Goal: Navigation & Orientation: Understand site structure

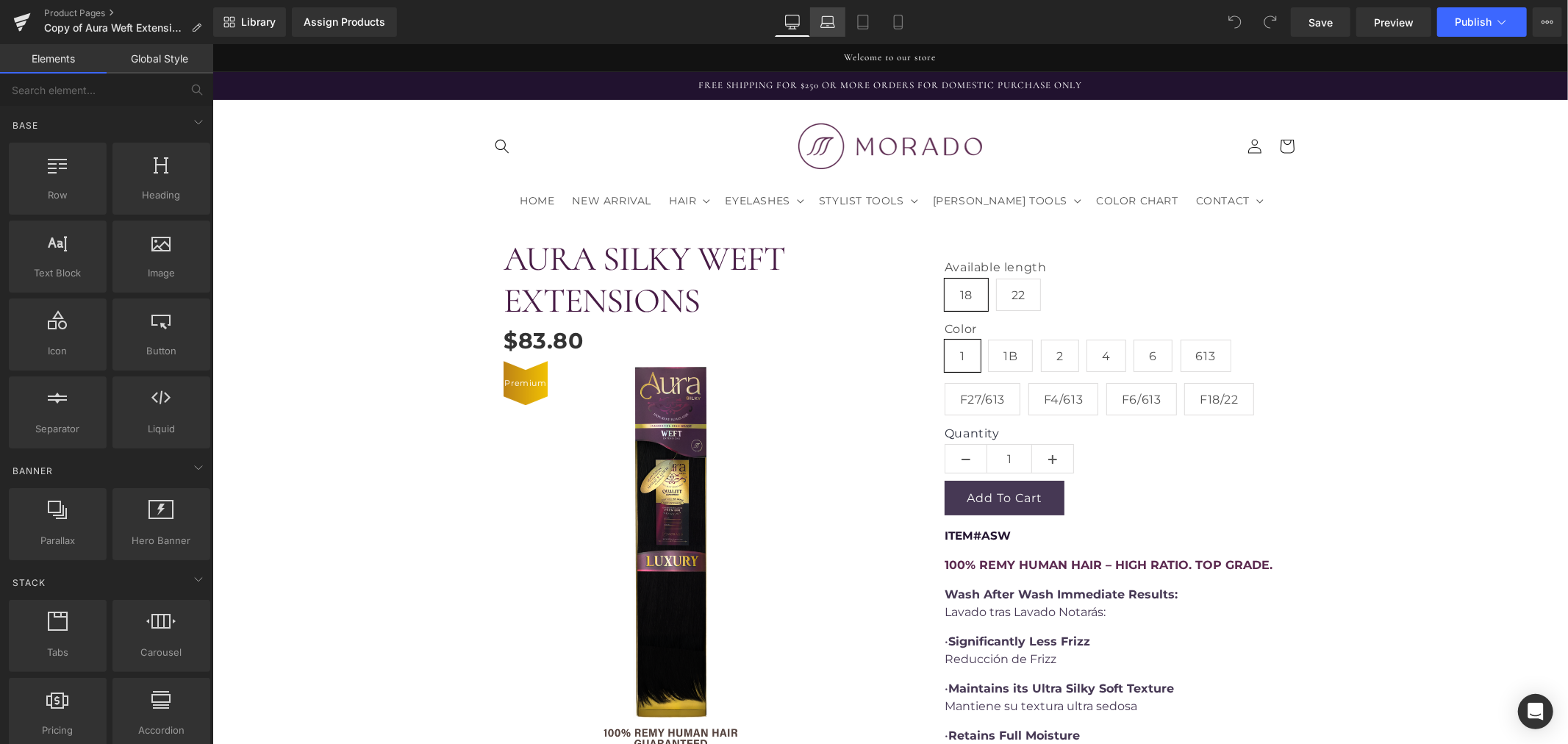
click at [821, 31] on link "Laptop" at bounding box center [827, 22] width 36 height 29
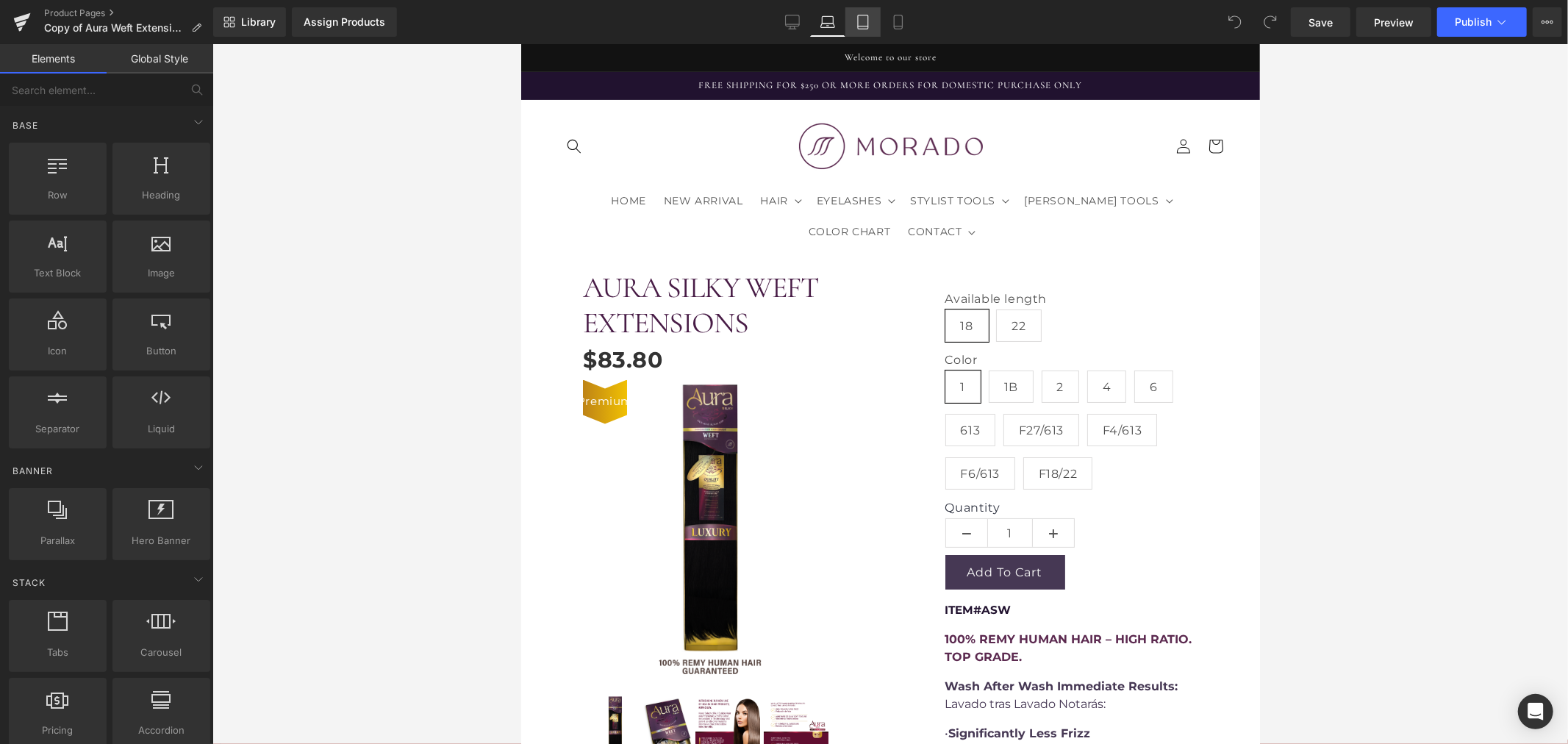
click at [868, 30] on link "Tablet" at bounding box center [863, 22] width 36 height 29
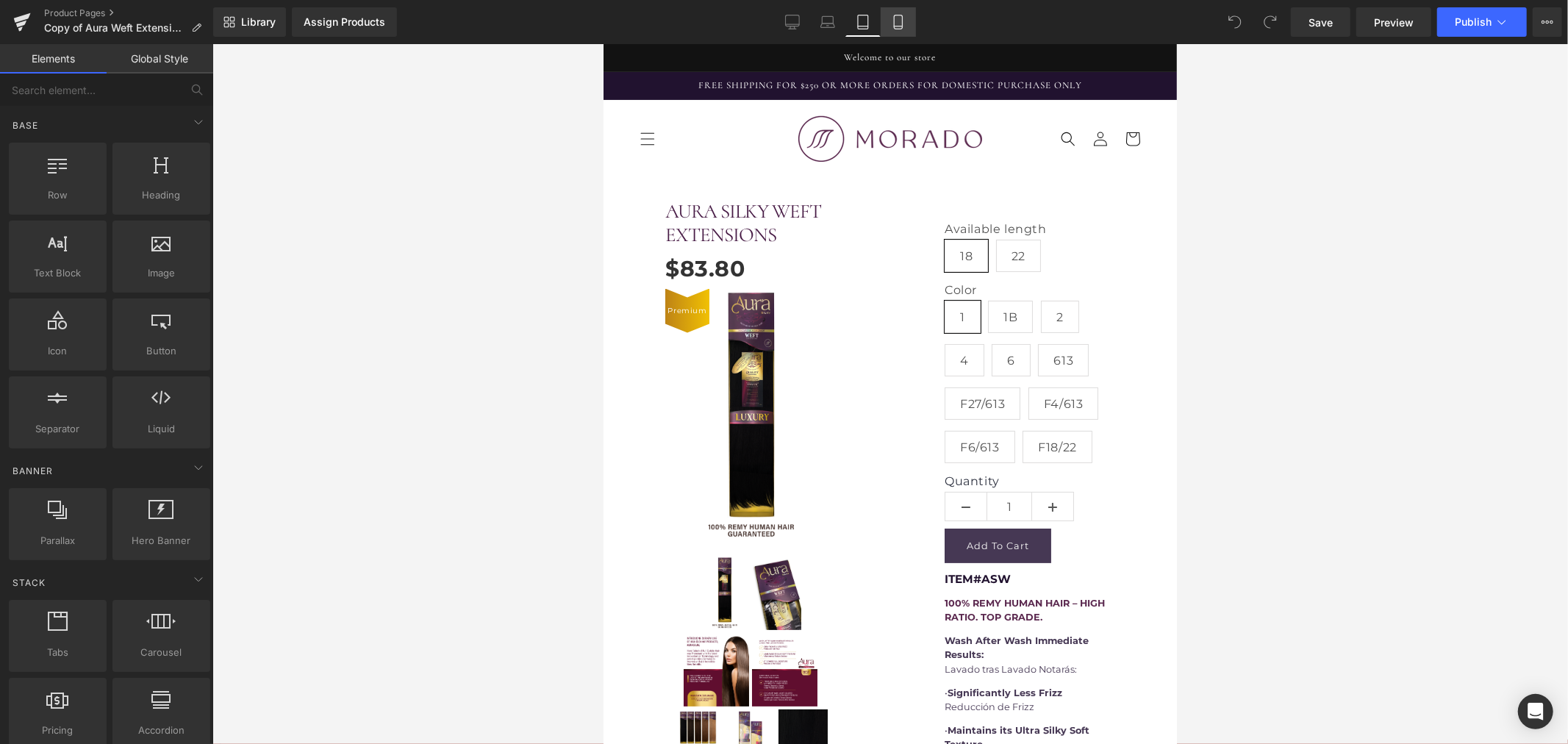
click at [899, 22] on icon at bounding box center [898, 22] width 15 height 15
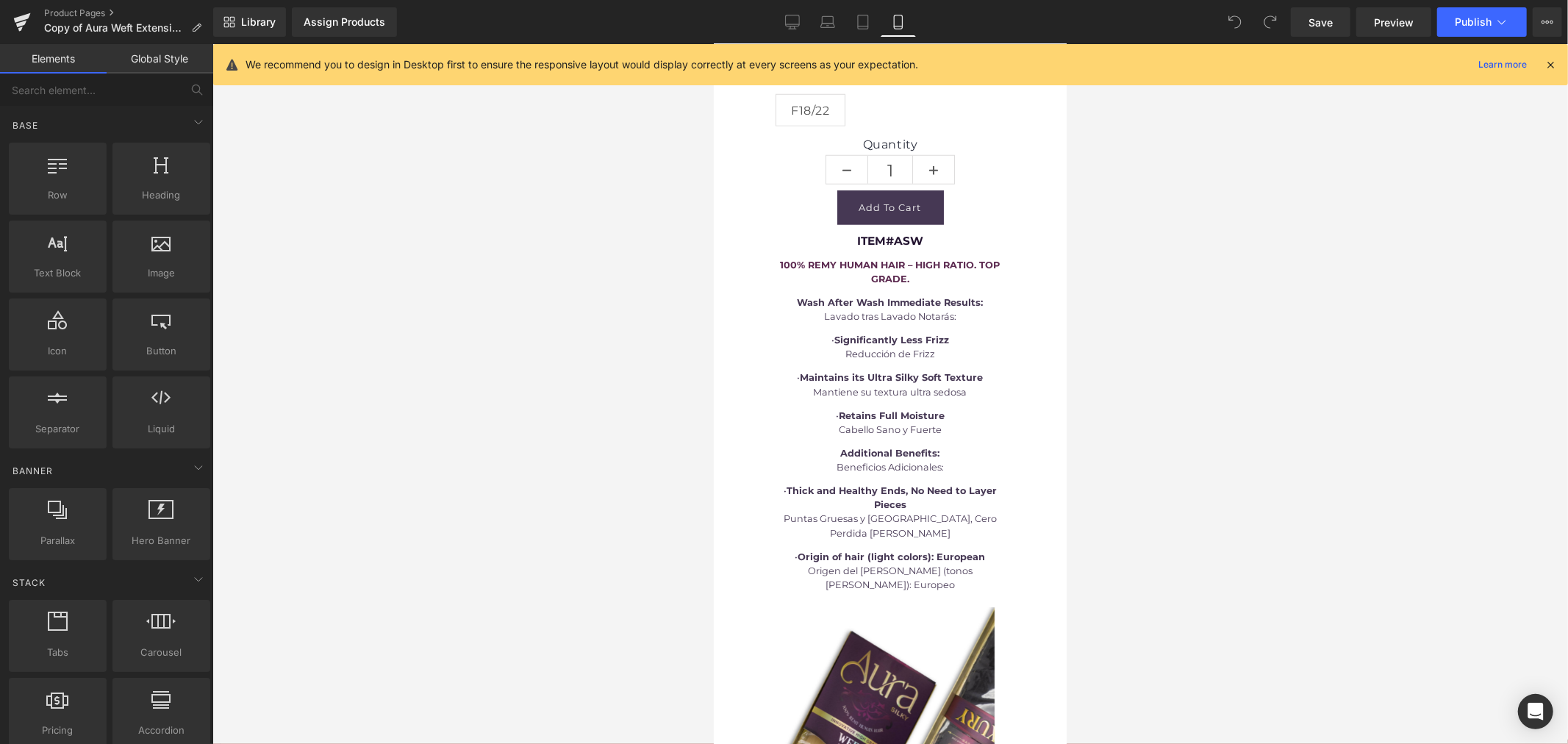
scroll to position [1061, 0]
